Goal: Use online tool/utility: Utilize a website feature to perform a specific function

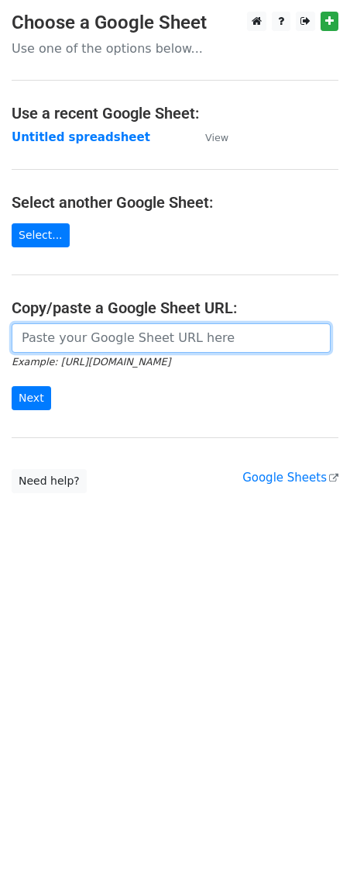
drag, startPoint x: 0, startPoint y: 0, endPoint x: 90, endPoint y: 349, distance: 360.3
click at [90, 349] on input "url" at bounding box center [171, 337] width 319 height 29
paste input "https://docs.google.com/spreadsheets/d/1MK5i-10pNGICyr4d-1PxSnpKUvp2WP_sR55tc8t…"
type input "https://docs.google.com/spreadsheets/d/1MK5i-10pNGICyr4d-1PxSnpKUvp2WP_sR55tc8t…"
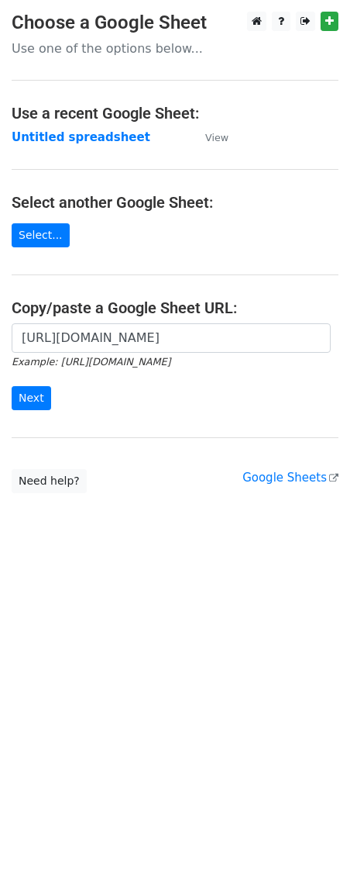
click at [49, 396] on form "https://docs.google.com/spreadsheets/d/1MK5i-10pNGICyr4d-1PxSnpKUvp2WP_sR55tc8t…" at bounding box center [175, 366] width 327 height 87
click at [35, 401] on input "Next" at bounding box center [32, 398] width 40 height 24
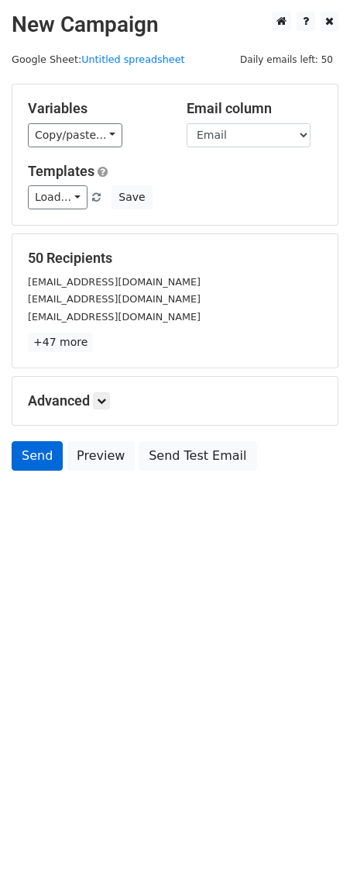
drag, startPoint x: 33, startPoint y: 482, endPoint x: 33, endPoint y: 458, distance: 24.0
click at [33, 469] on body "New Campaign Daily emails left: 50 Google Sheet: Untitled spreadsheet Variables…" at bounding box center [175, 276] width 350 height 529
click at [33, 455] on link "Send" at bounding box center [37, 455] width 51 height 29
